Goal: Transaction & Acquisition: Purchase product/service

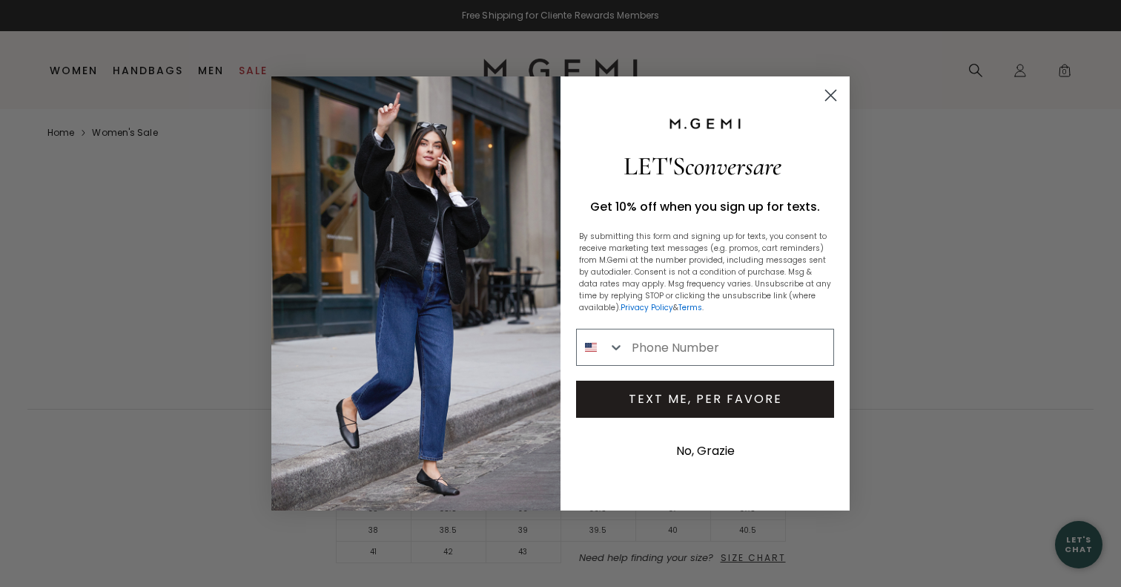
click at [831, 86] on circle "Close dialog" at bounding box center [831, 95] width 24 height 24
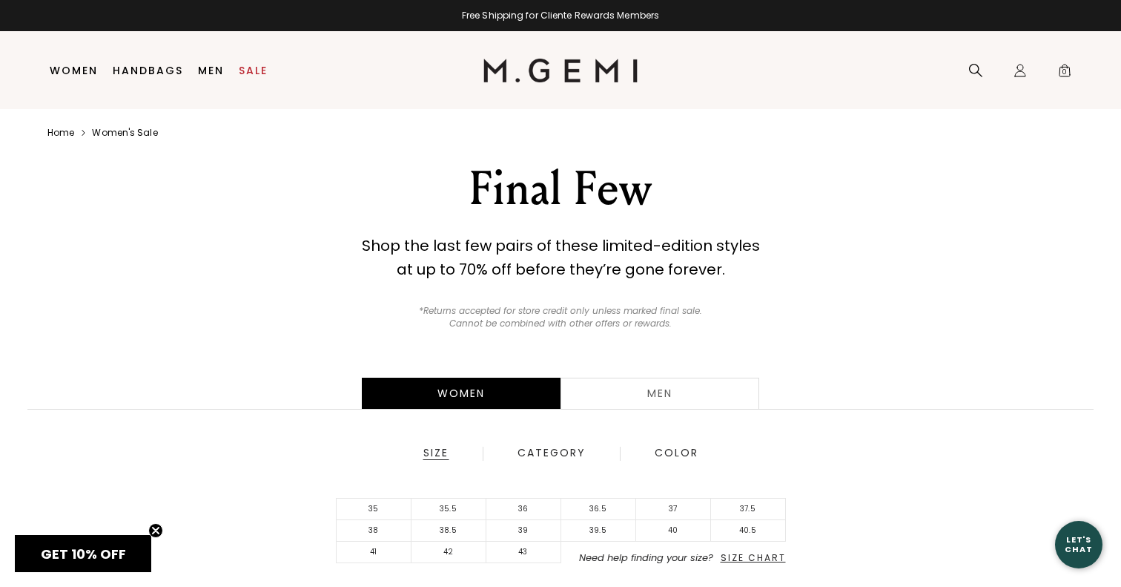
click at [694, 374] on div "Women Men Size Category Color 35 35.5 36 36.5 37 37.5 38 38.5 39 39.5 40 40.5 4…" at bounding box center [560, 493] width 1121 height 290
click at [694, 389] on div "Men" at bounding box center [660, 392] width 199 height 31
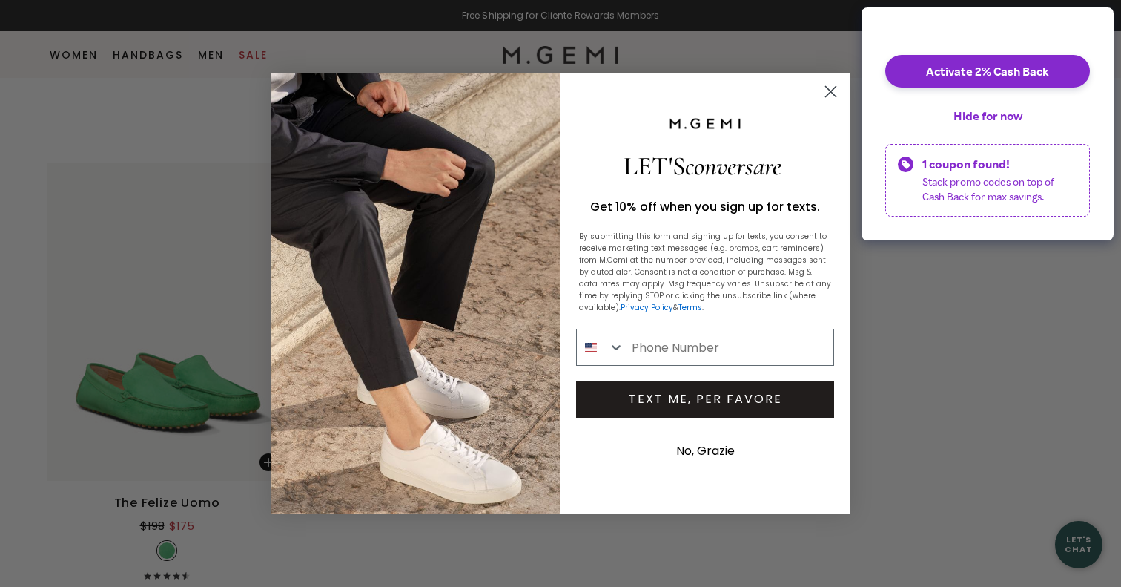
click at [824, 88] on circle "Close dialog" at bounding box center [831, 91] width 24 height 24
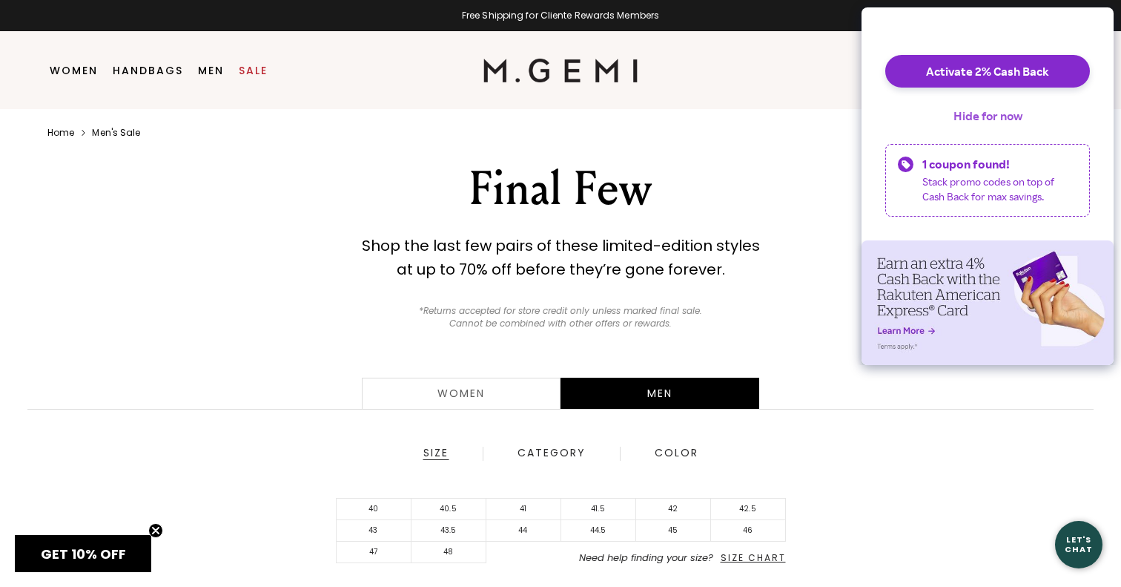
click at [988, 123] on button "Hide for now" at bounding box center [988, 115] width 93 height 33
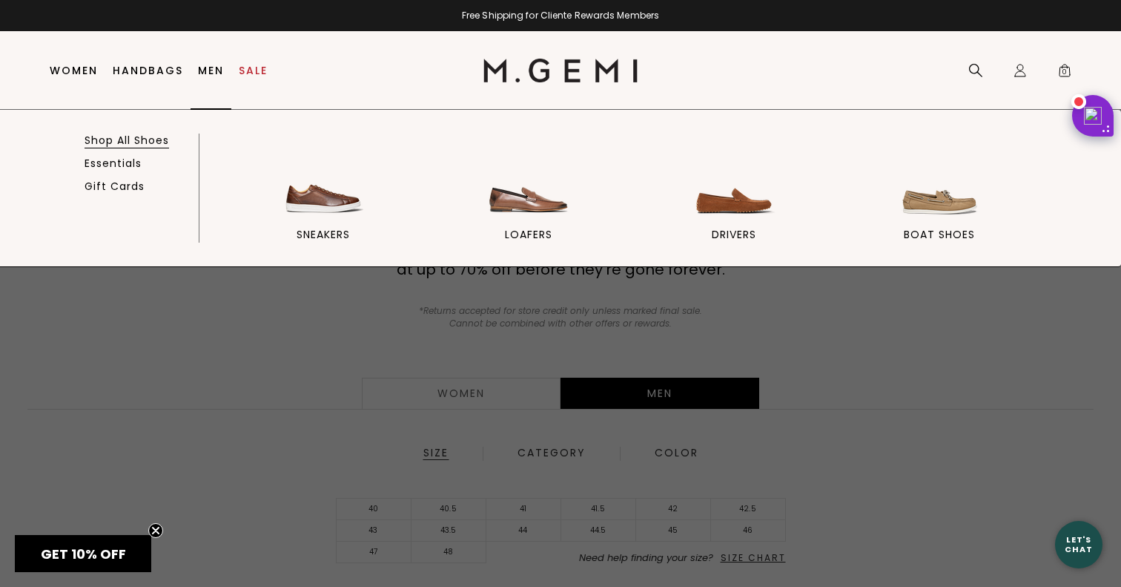
click at [145, 137] on link "Shop All Shoes" at bounding box center [127, 139] width 85 height 13
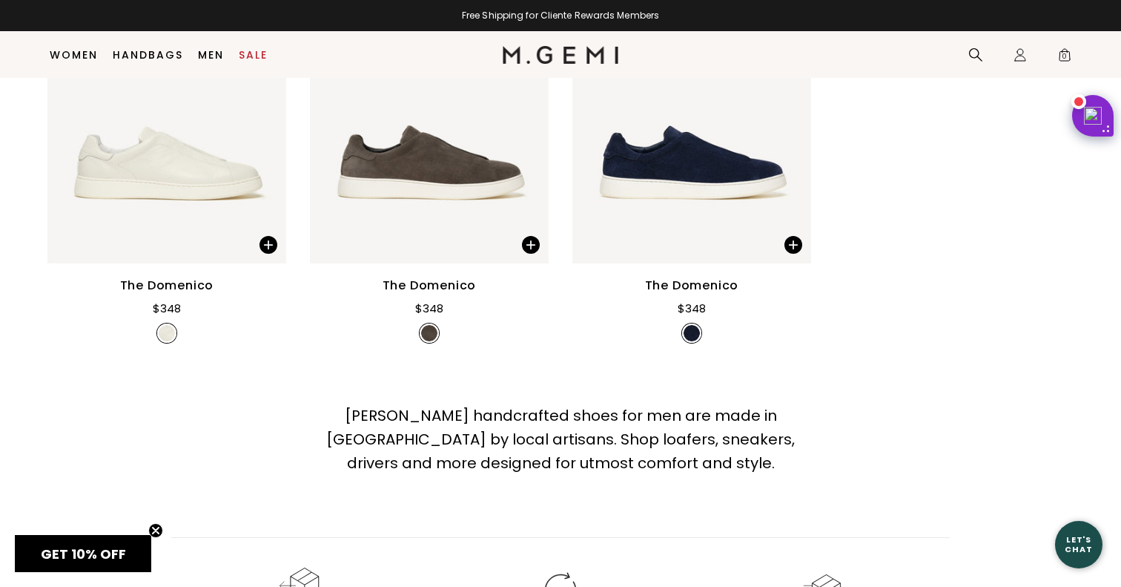
scroll to position [5831, 0]
click at [403, 158] on img at bounding box center [429, 104] width 239 height 318
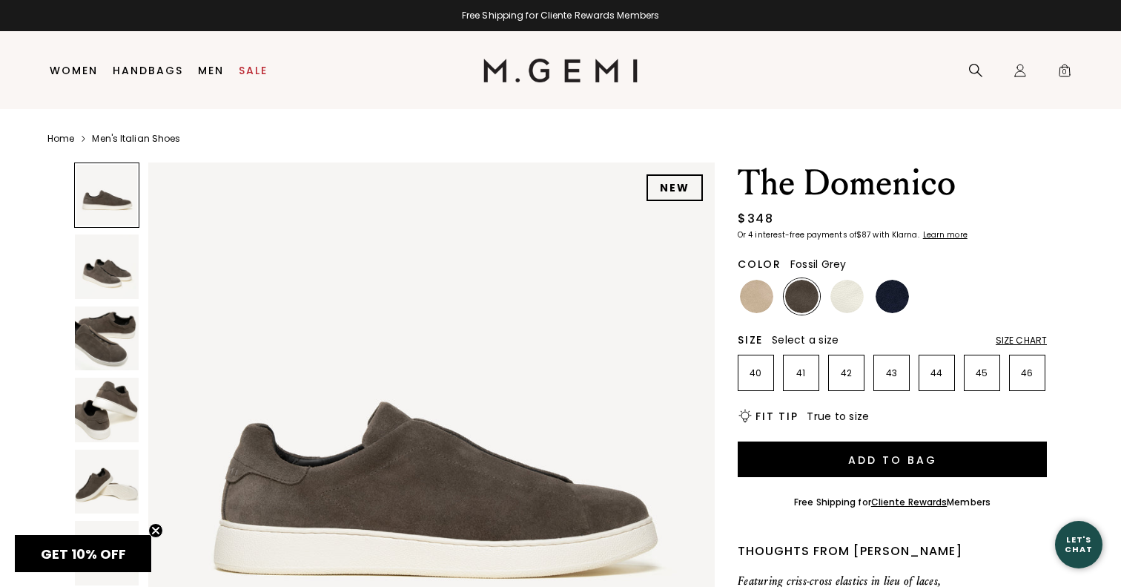
scroll to position [127, 0]
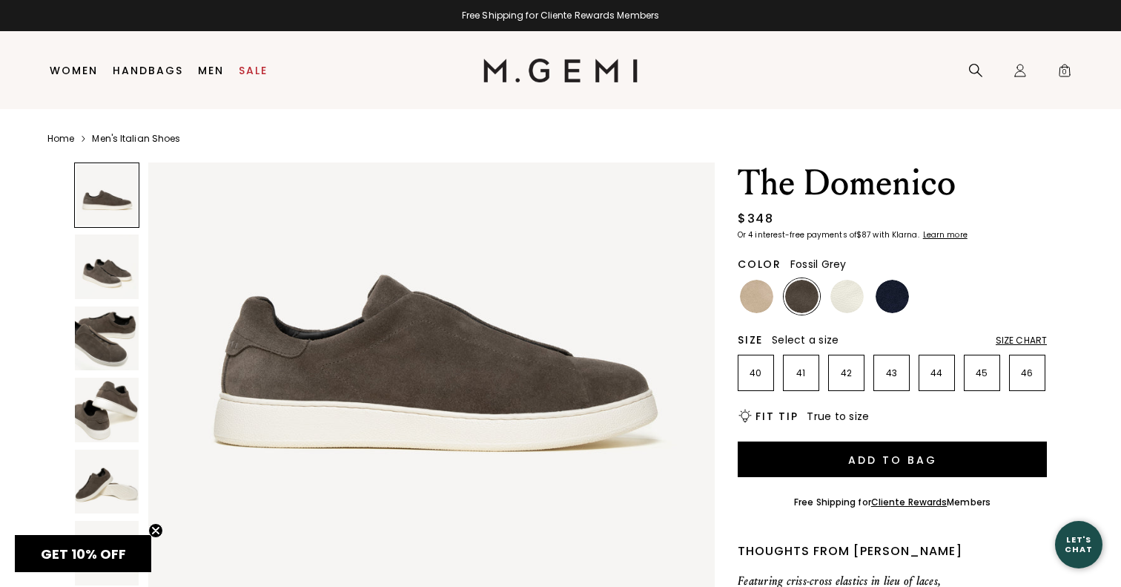
click at [119, 265] on img at bounding box center [107, 266] width 64 height 64
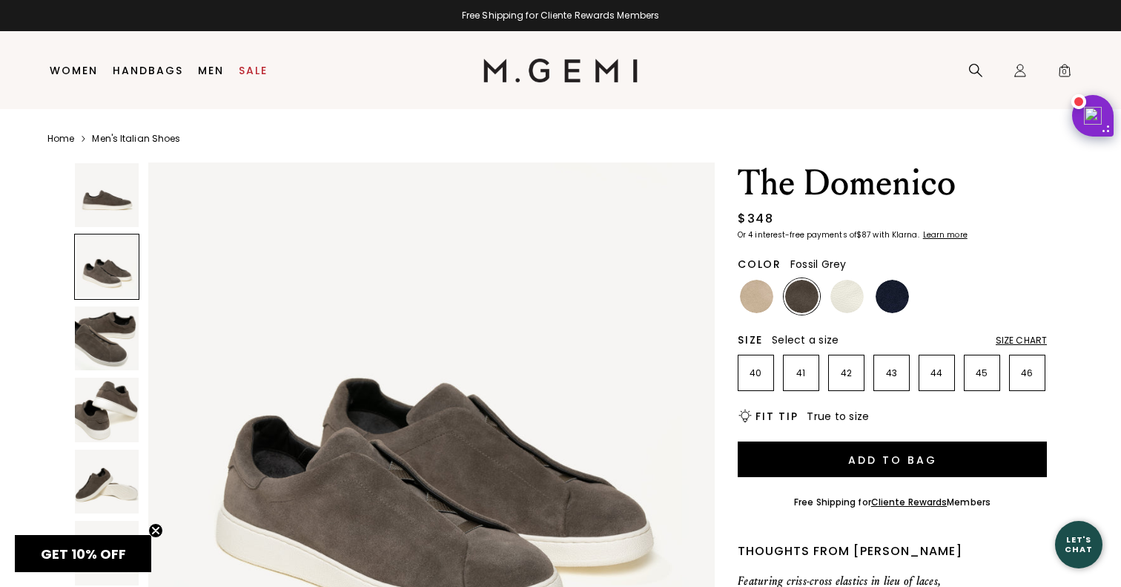
click at [114, 344] on img at bounding box center [107, 338] width 64 height 64
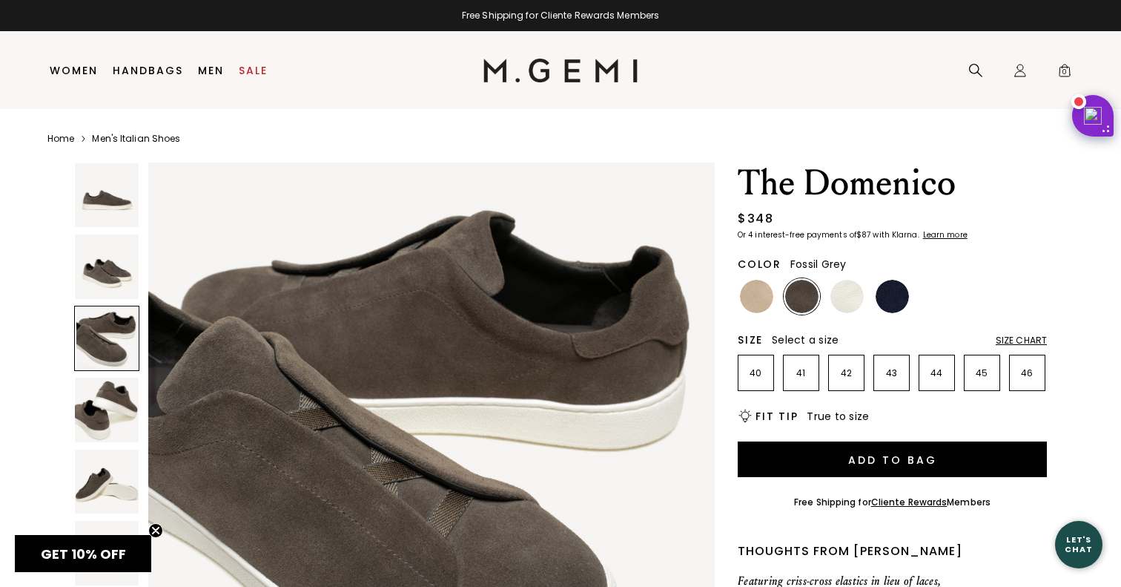
click at [1021, 340] on div "Size Chart" at bounding box center [1021, 340] width 51 height 12
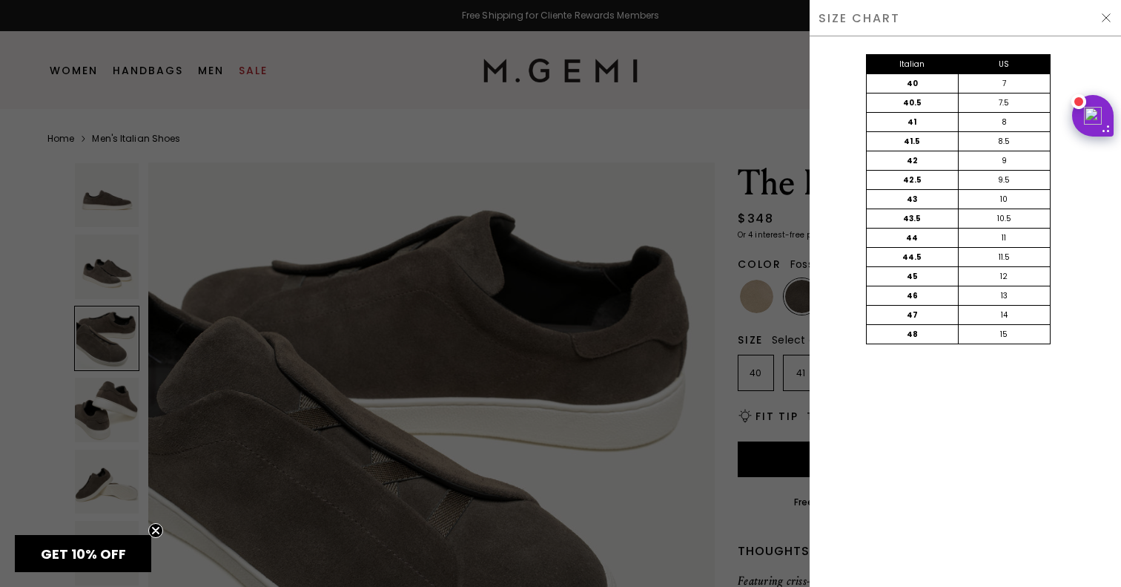
click at [779, 131] on div at bounding box center [560, 293] width 1121 height 587
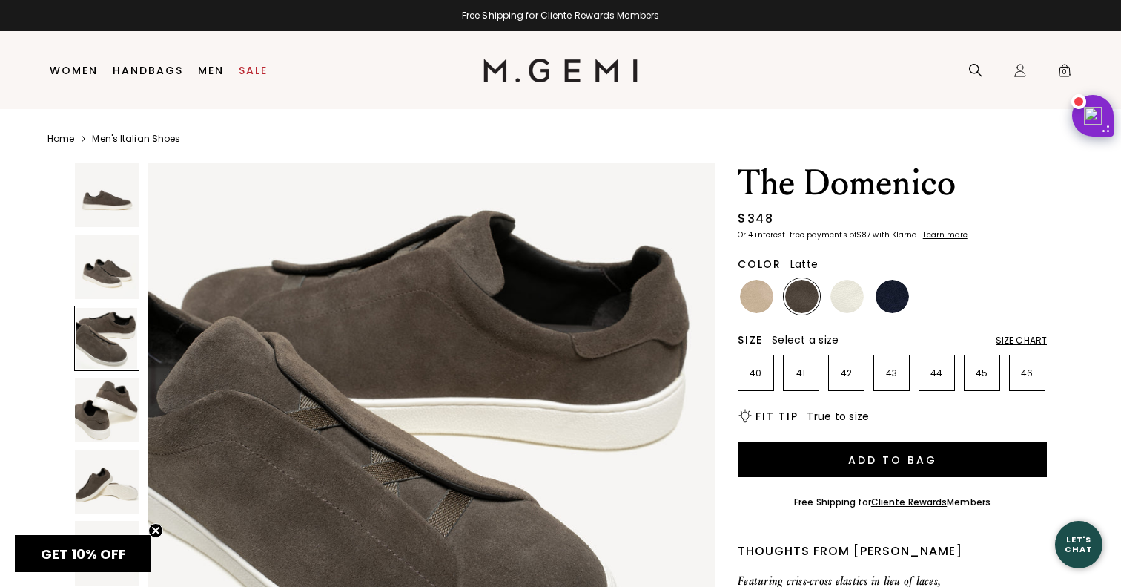
click at [746, 309] on img at bounding box center [756, 296] width 33 height 33
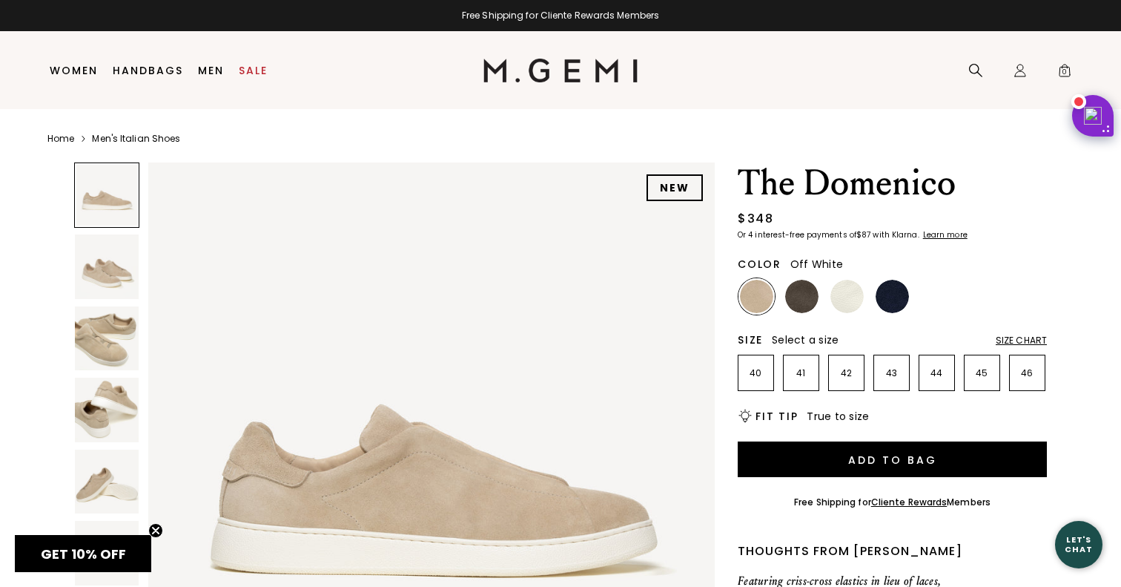
click at [839, 297] on img at bounding box center [847, 296] width 33 height 33
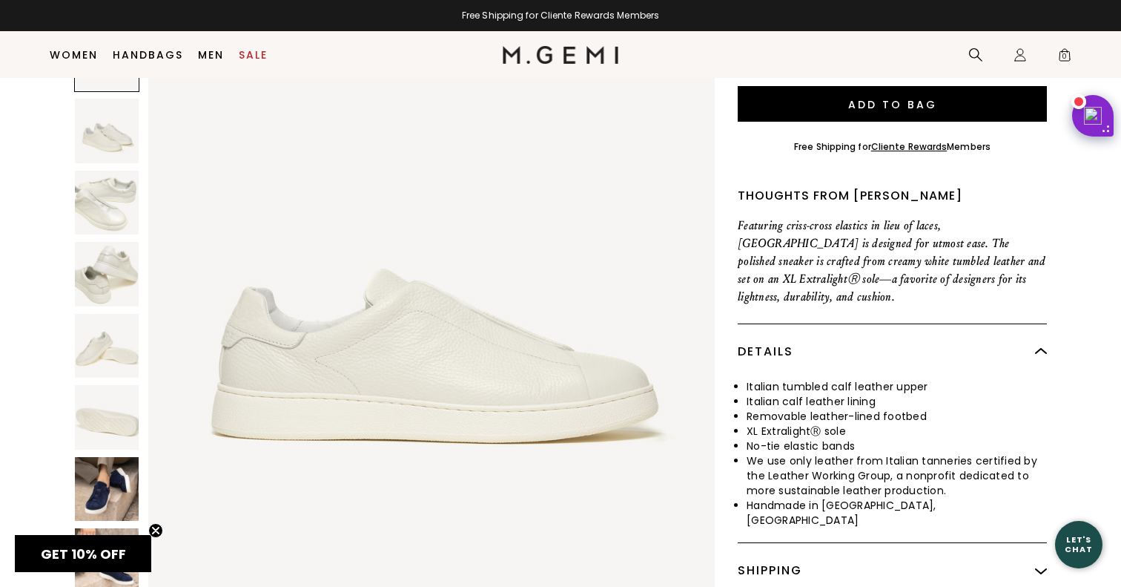
scroll to position [329, 0]
